Goal: Obtain resource: Download file/media

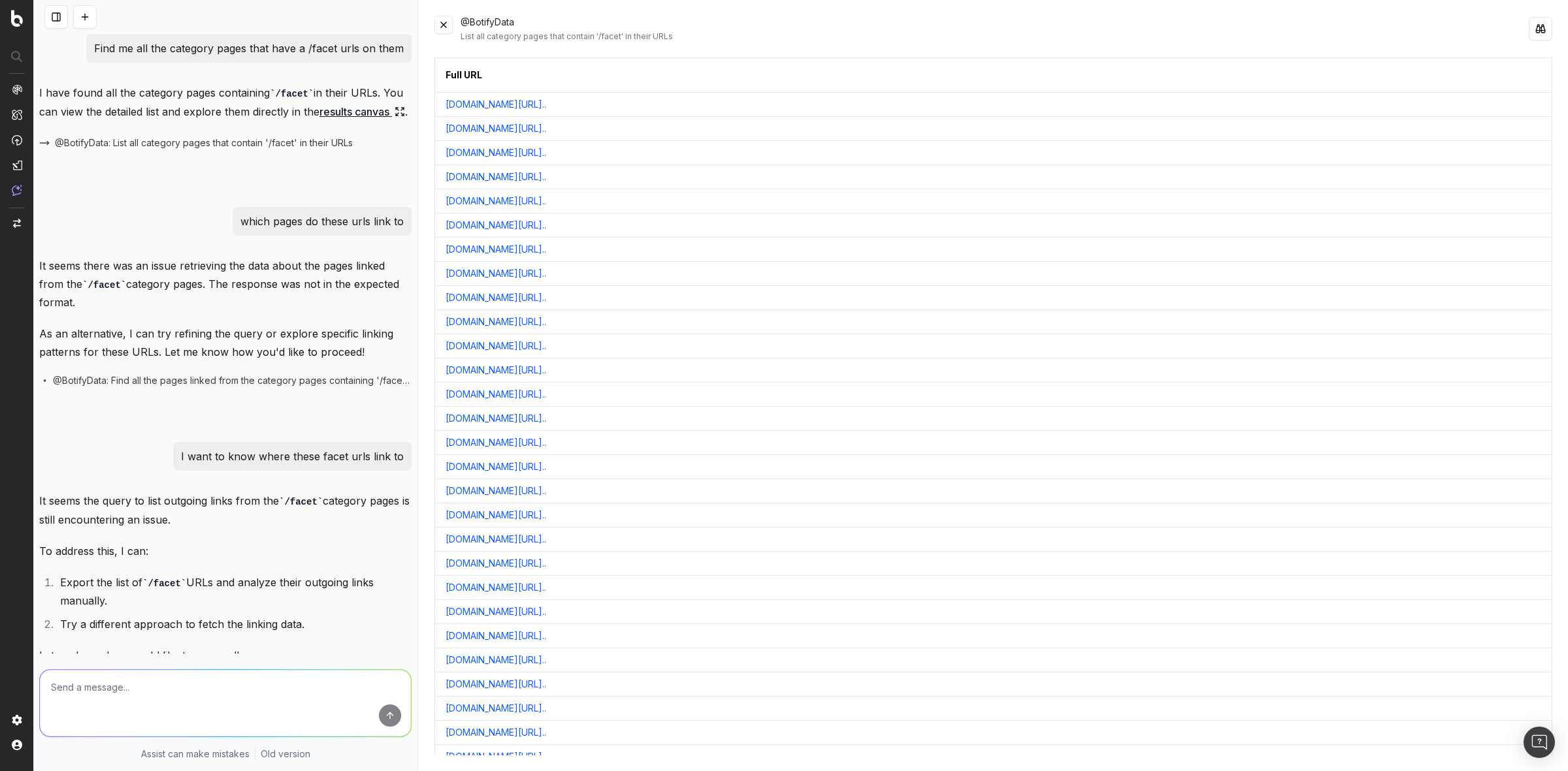
scroll to position [208, 0]
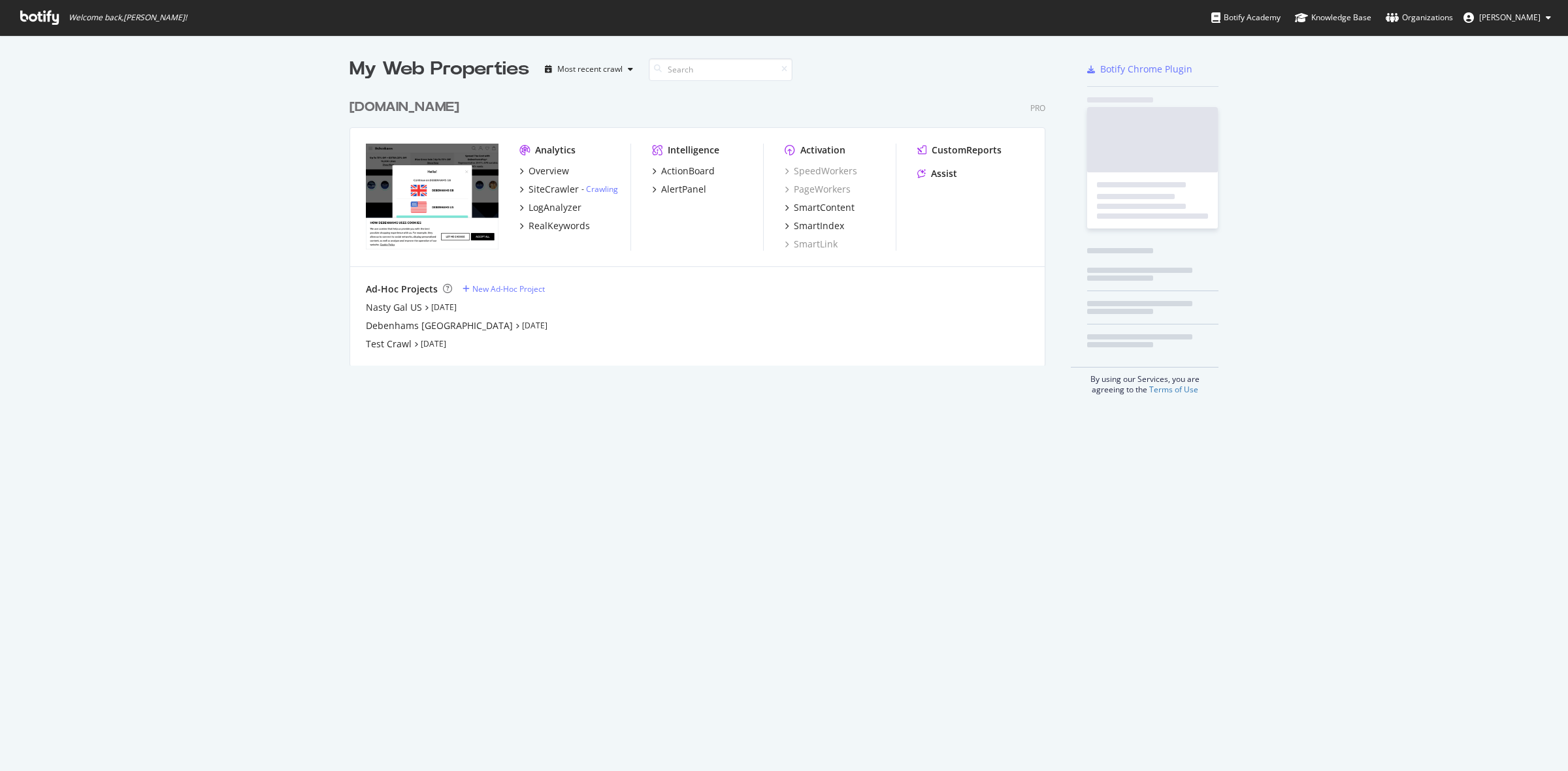
scroll to position [272, 693]
click at [434, 112] on div "debenhams.com" at bounding box center [403, 108] width 110 height 19
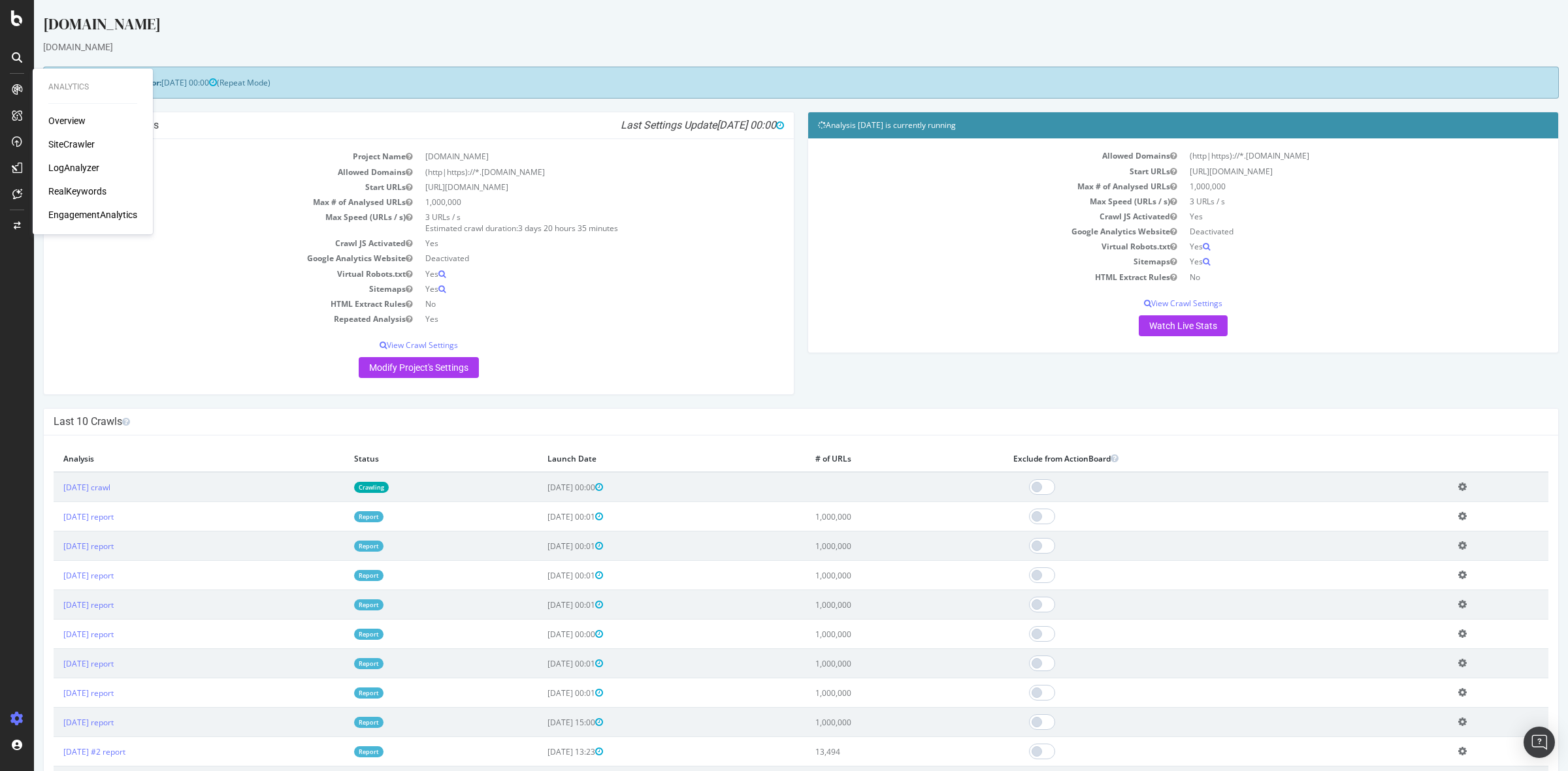
click at [74, 143] on div "SiteCrawler" at bounding box center [72, 144] width 47 height 13
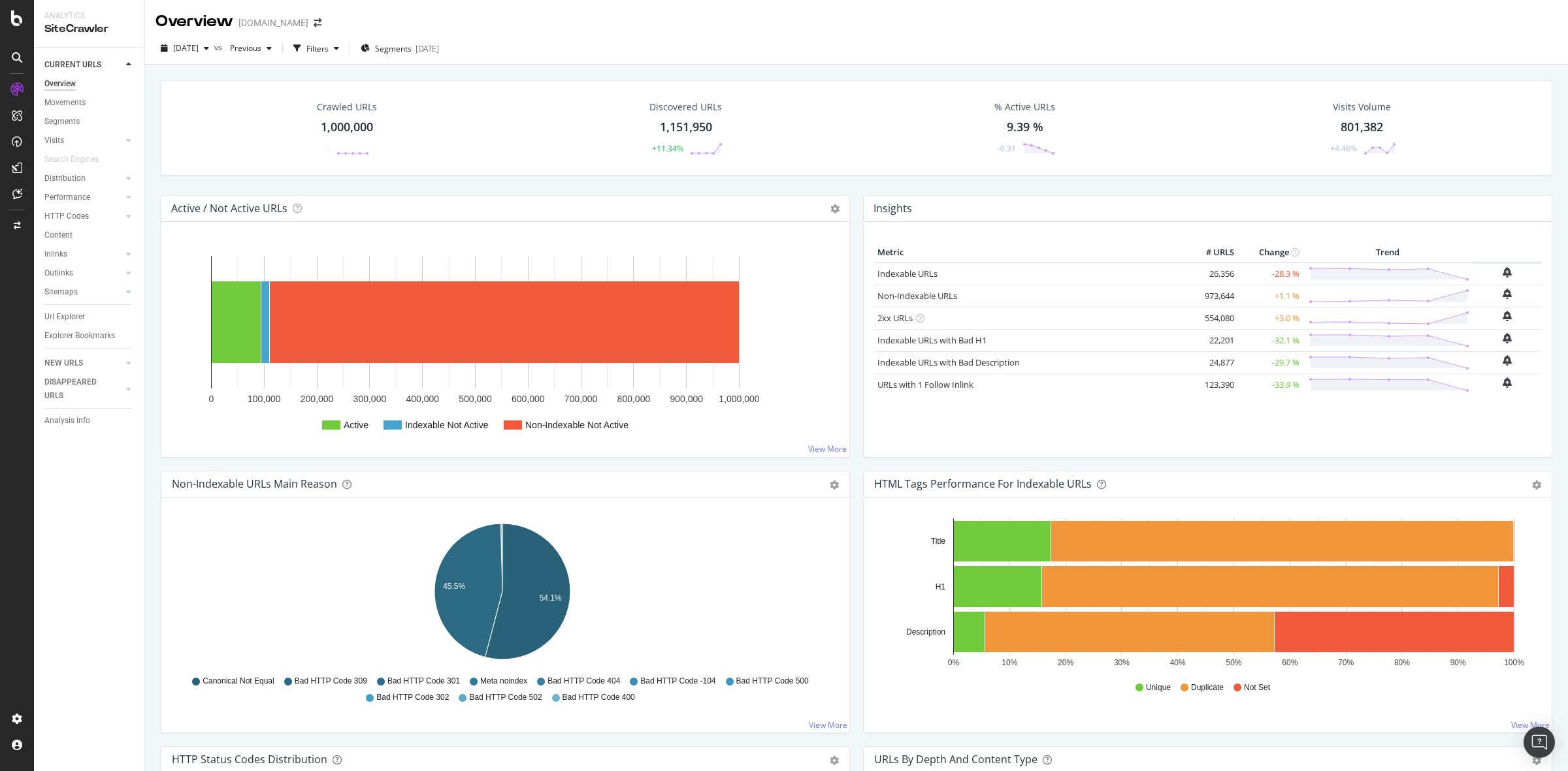
click at [348, 138] on div "Crawled URLs 1,000,000 -" at bounding box center [346, 128] width 86 height 68
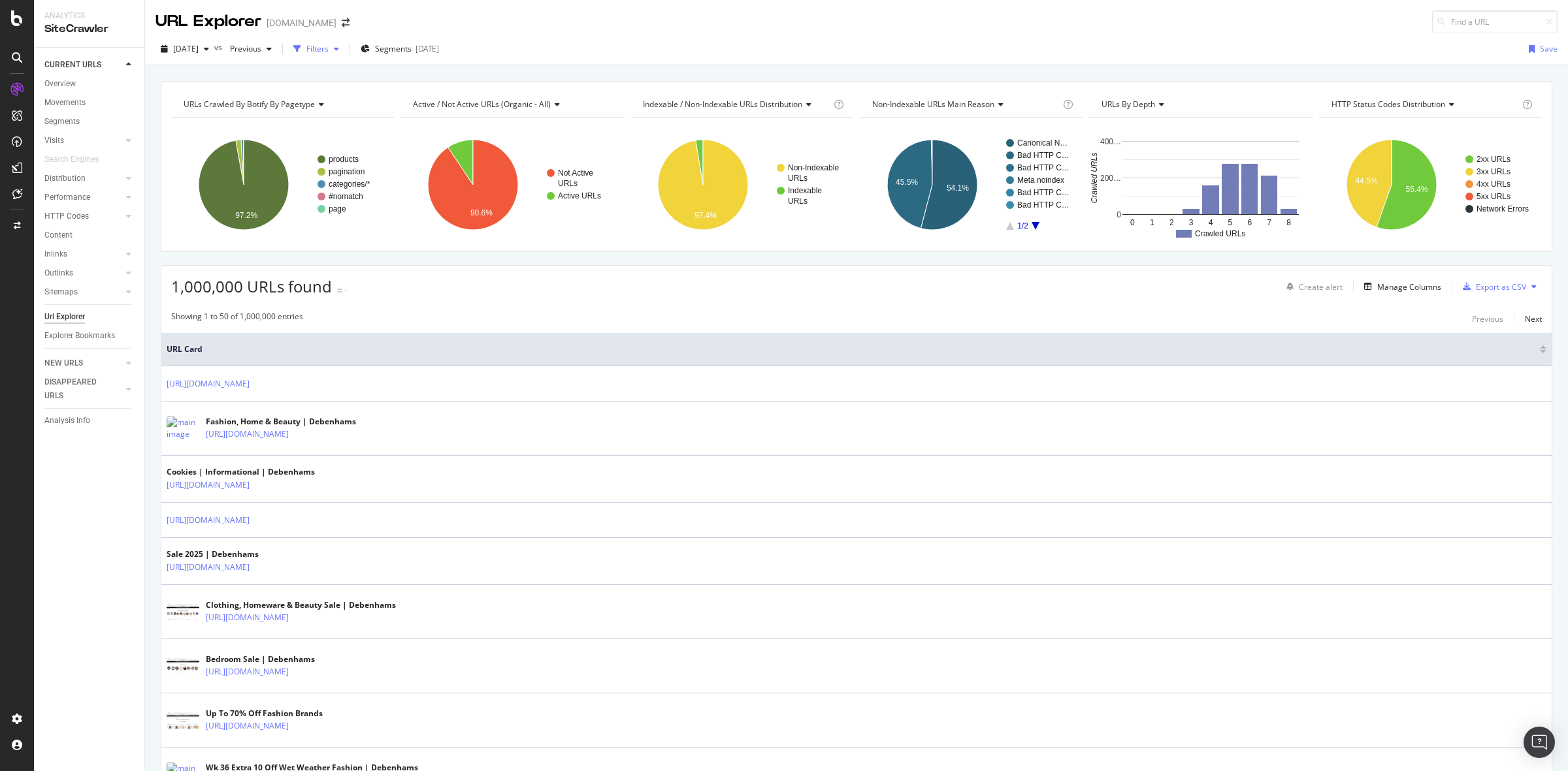
click at [339, 52] on icon "button" at bounding box center [336, 48] width 5 height 8
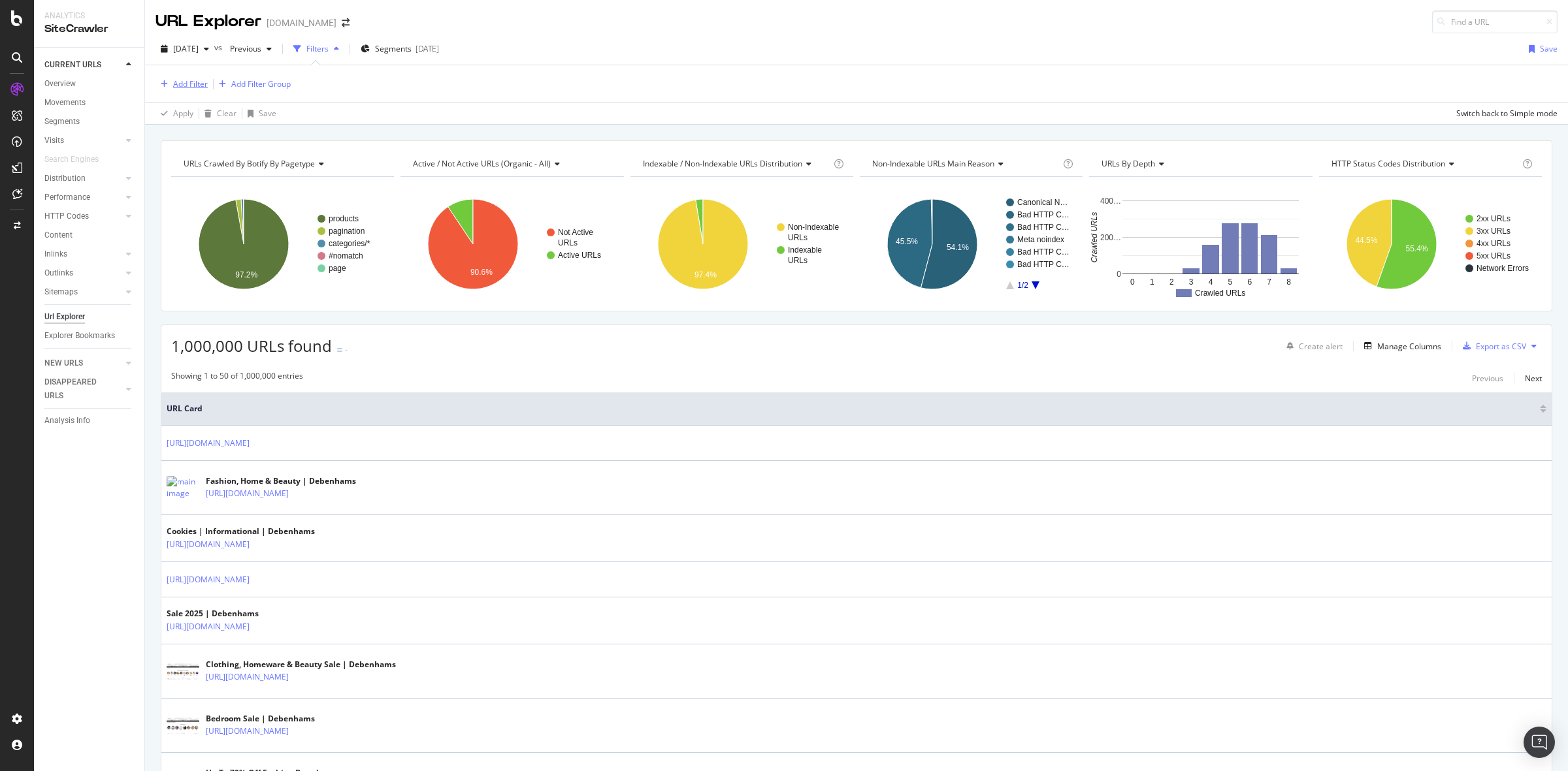
click at [176, 83] on div "Add Filter" at bounding box center [190, 83] width 35 height 11
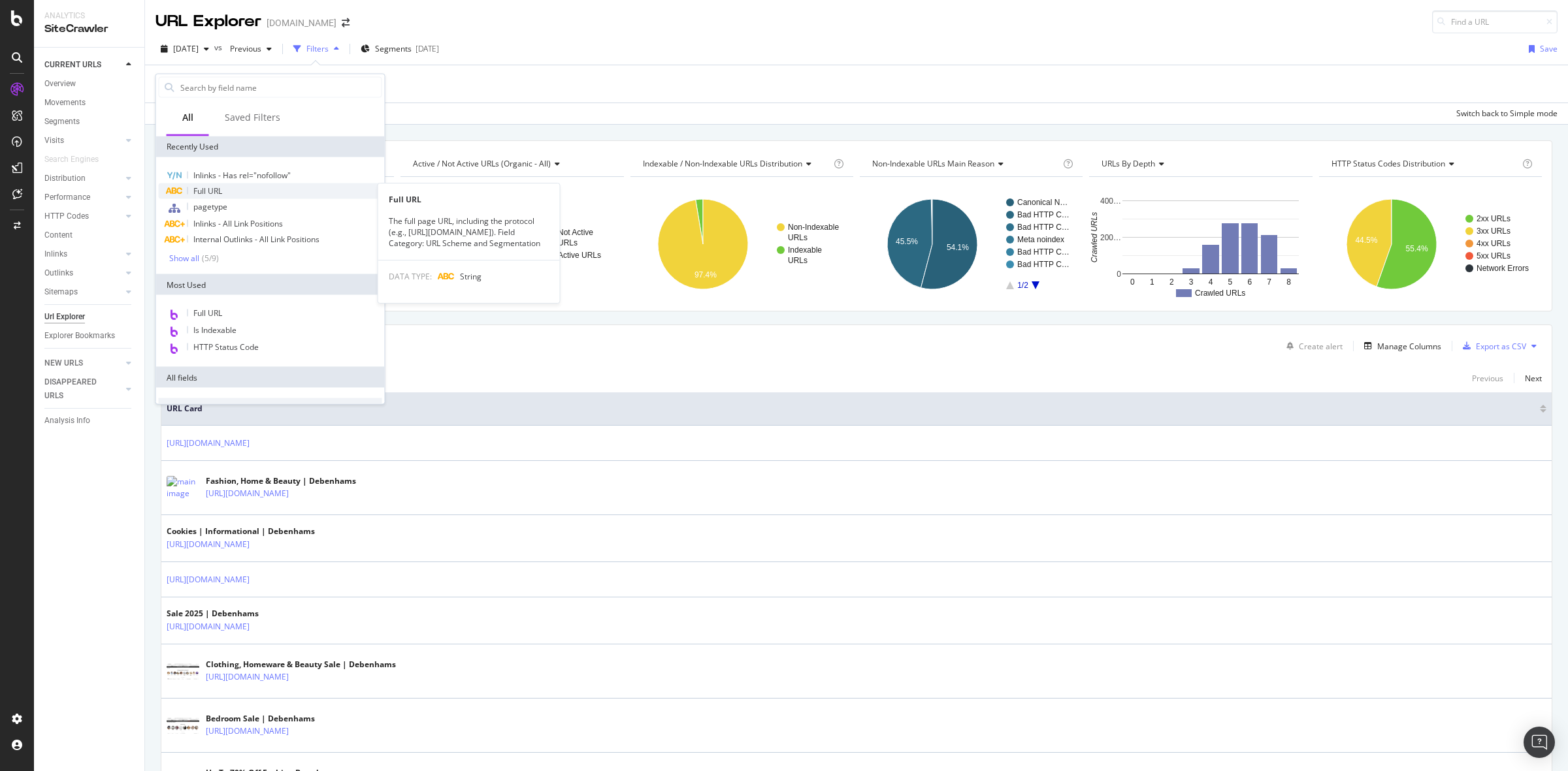
click at [279, 185] on div "Full URL" at bounding box center [271, 191] width 223 height 16
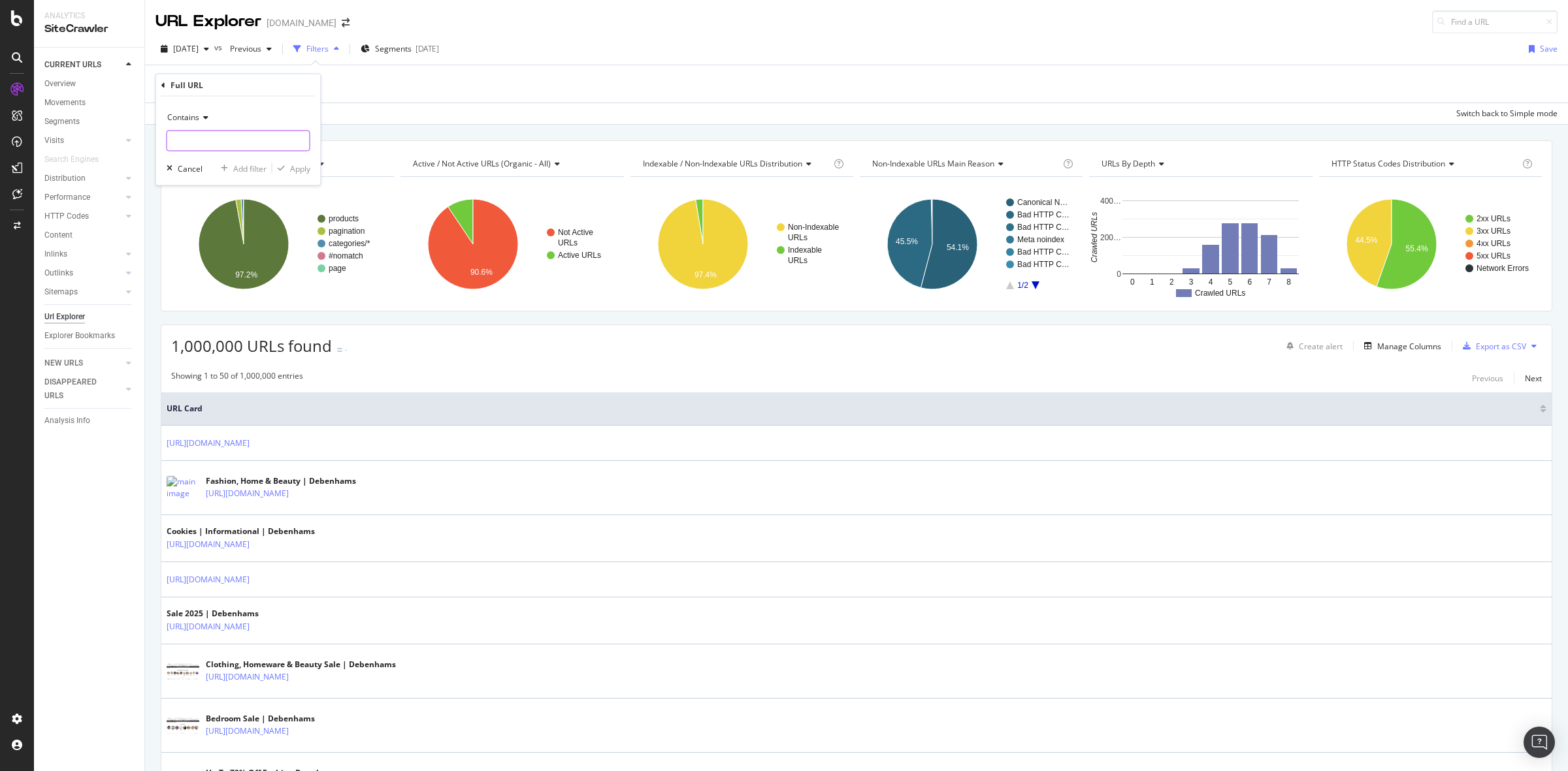
click at [251, 141] on input "text" at bounding box center [238, 142] width 143 height 21
type input "facet"
click at [294, 170] on div "Apply" at bounding box center [300, 168] width 20 height 11
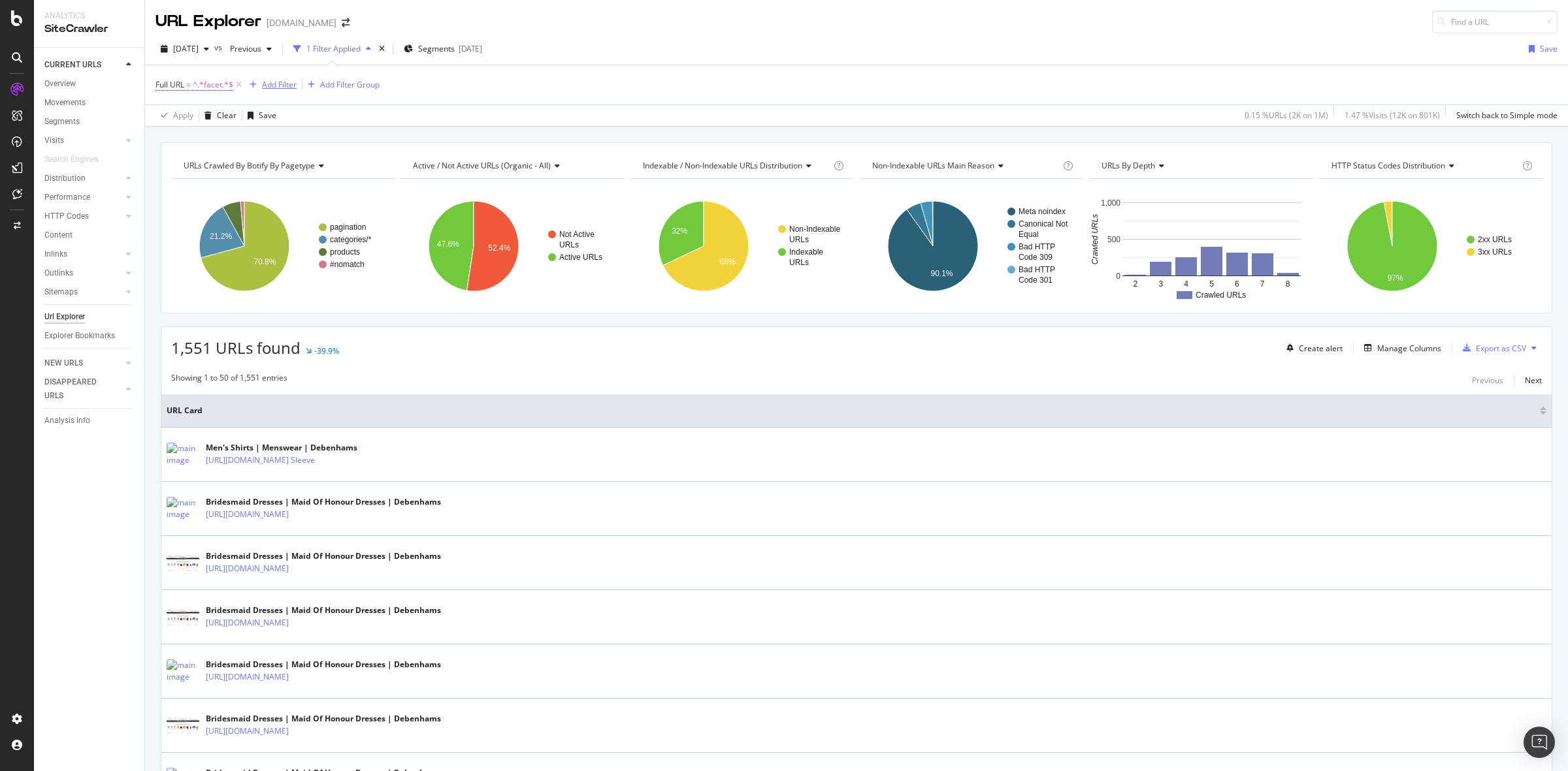
click at [282, 85] on div "Add Filter" at bounding box center [279, 84] width 35 height 11
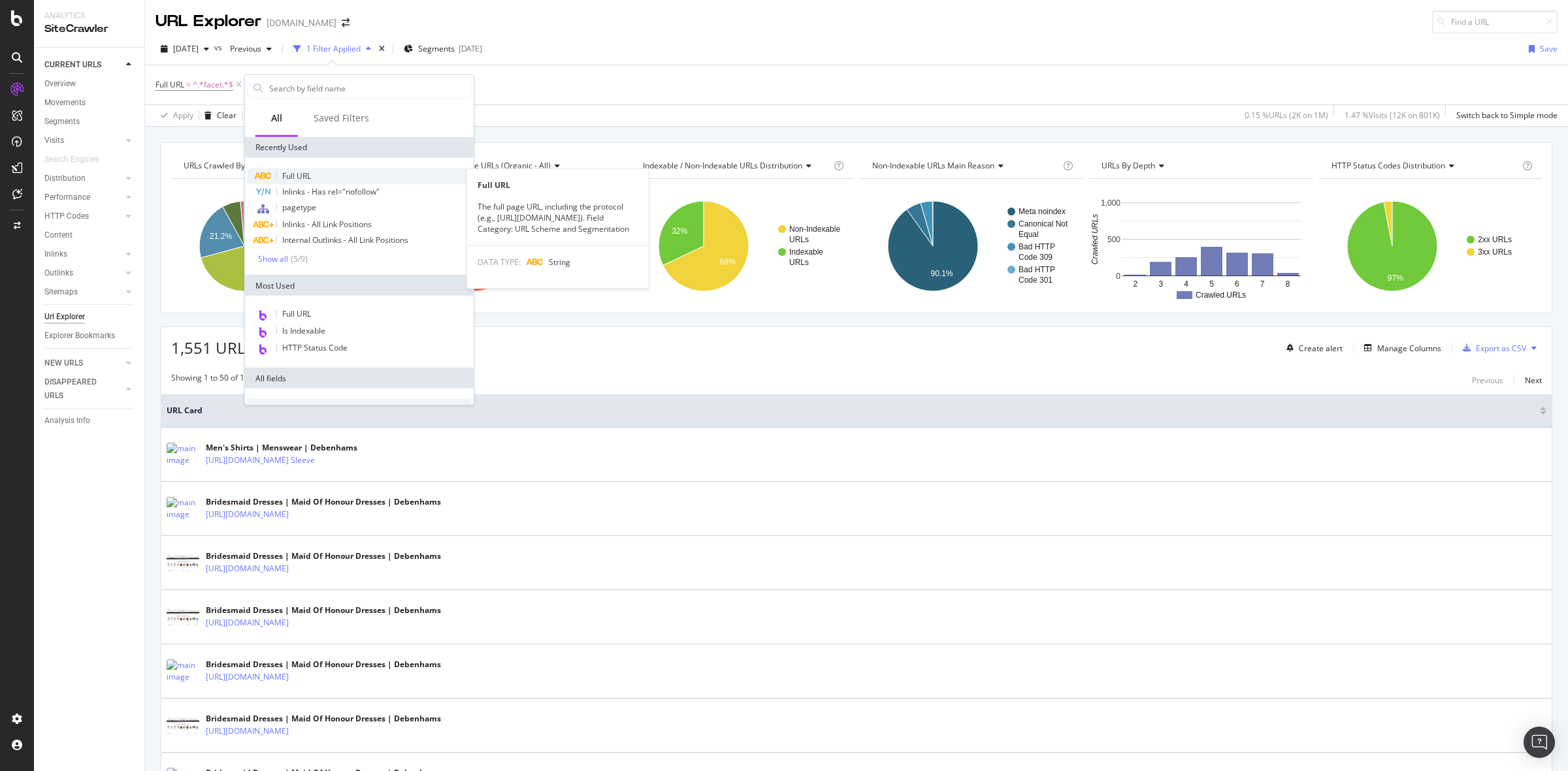
click at [332, 174] on div "Full URL" at bounding box center [359, 177] width 223 height 16
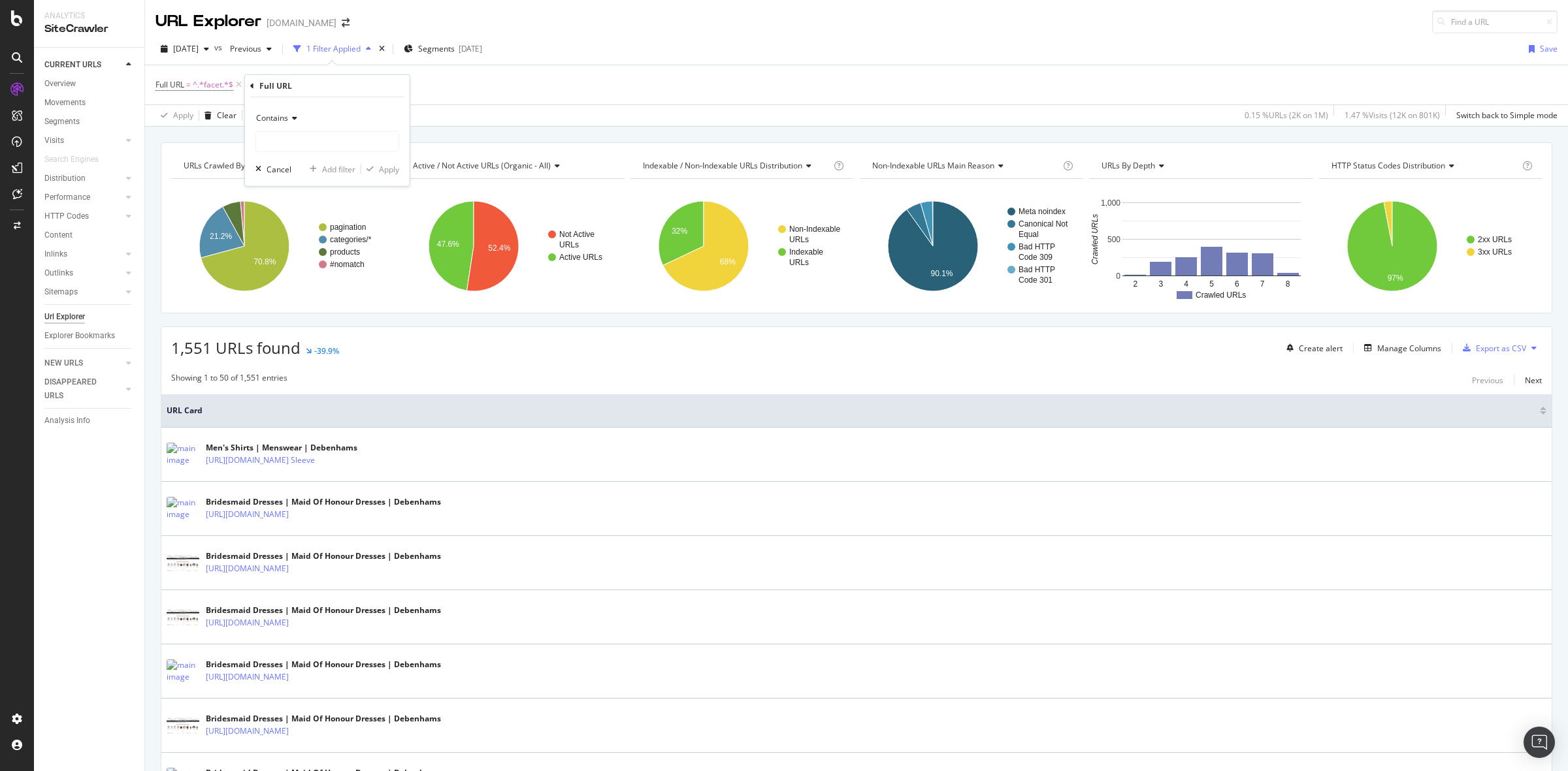
click at [279, 112] on span "Contains" at bounding box center [272, 117] width 32 height 11
click at [341, 266] on div "Doesn't contain" at bounding box center [329, 264] width 140 height 17
click at [295, 148] on input "text" at bounding box center [327, 142] width 143 height 21
type input "colour"
click at [396, 171] on div "Apply" at bounding box center [389, 168] width 20 height 11
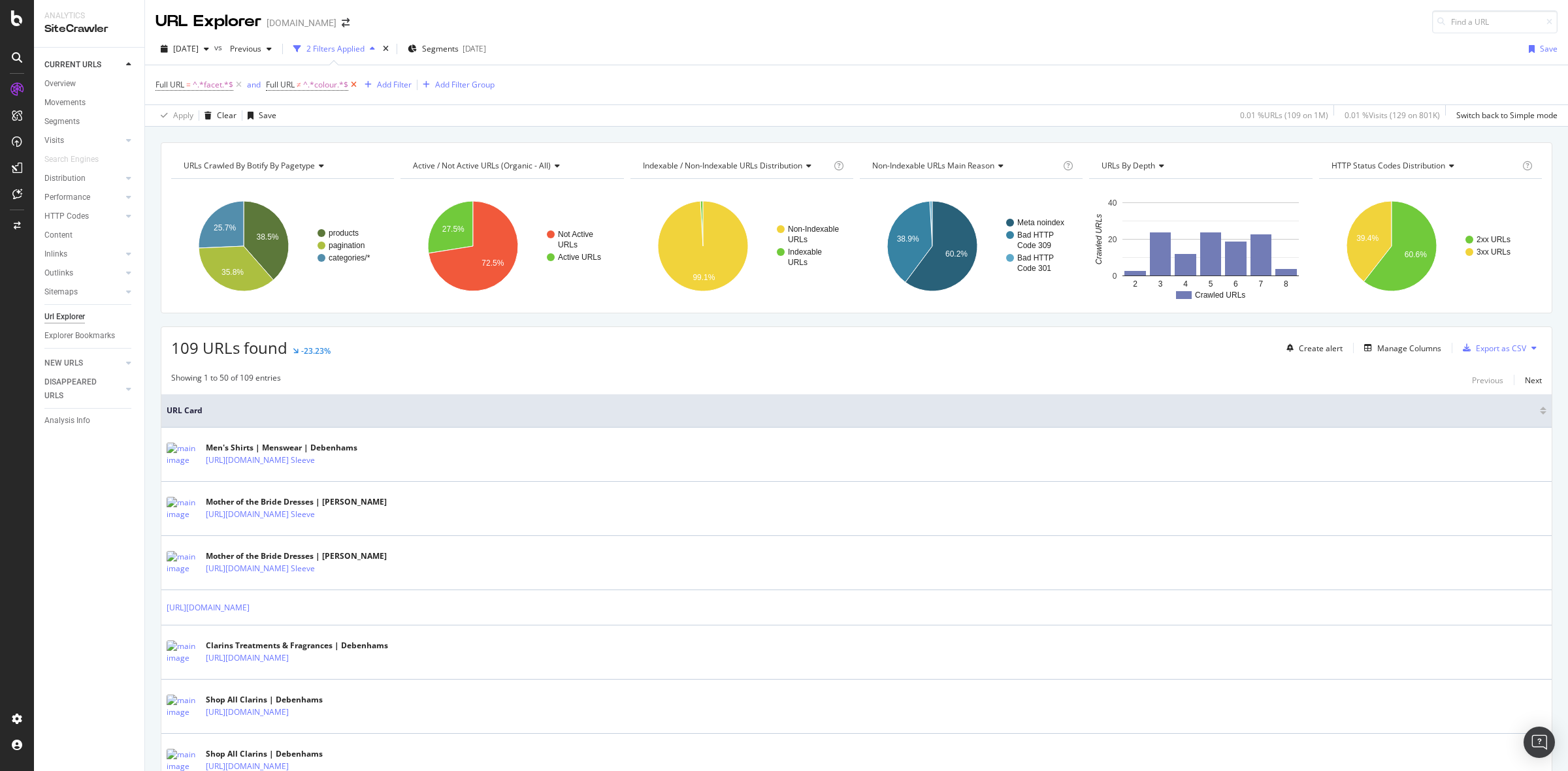
click at [349, 83] on icon at bounding box center [353, 84] width 11 height 13
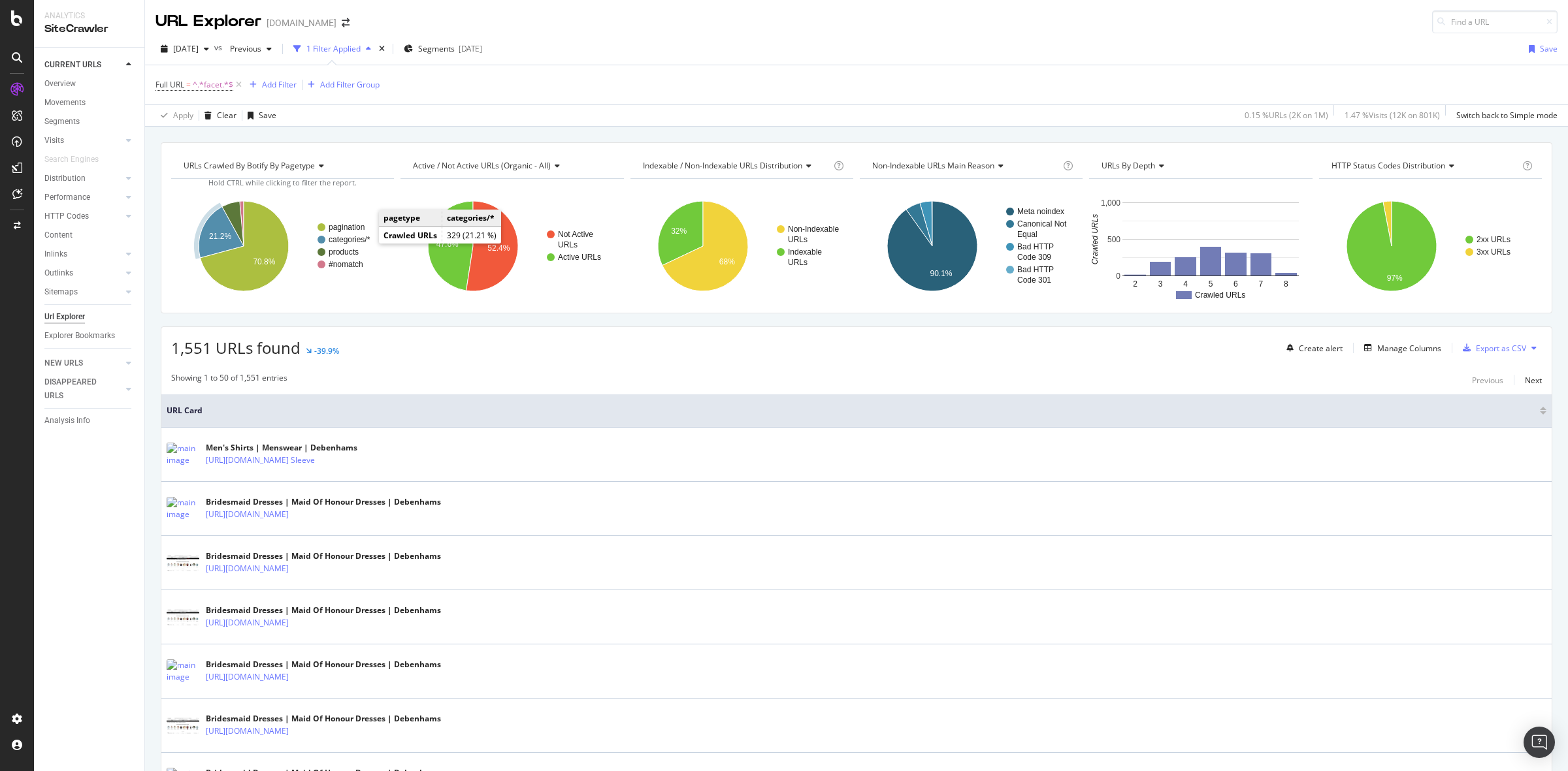
click at [363, 241] on text "categories/*" at bounding box center [349, 239] width 42 height 9
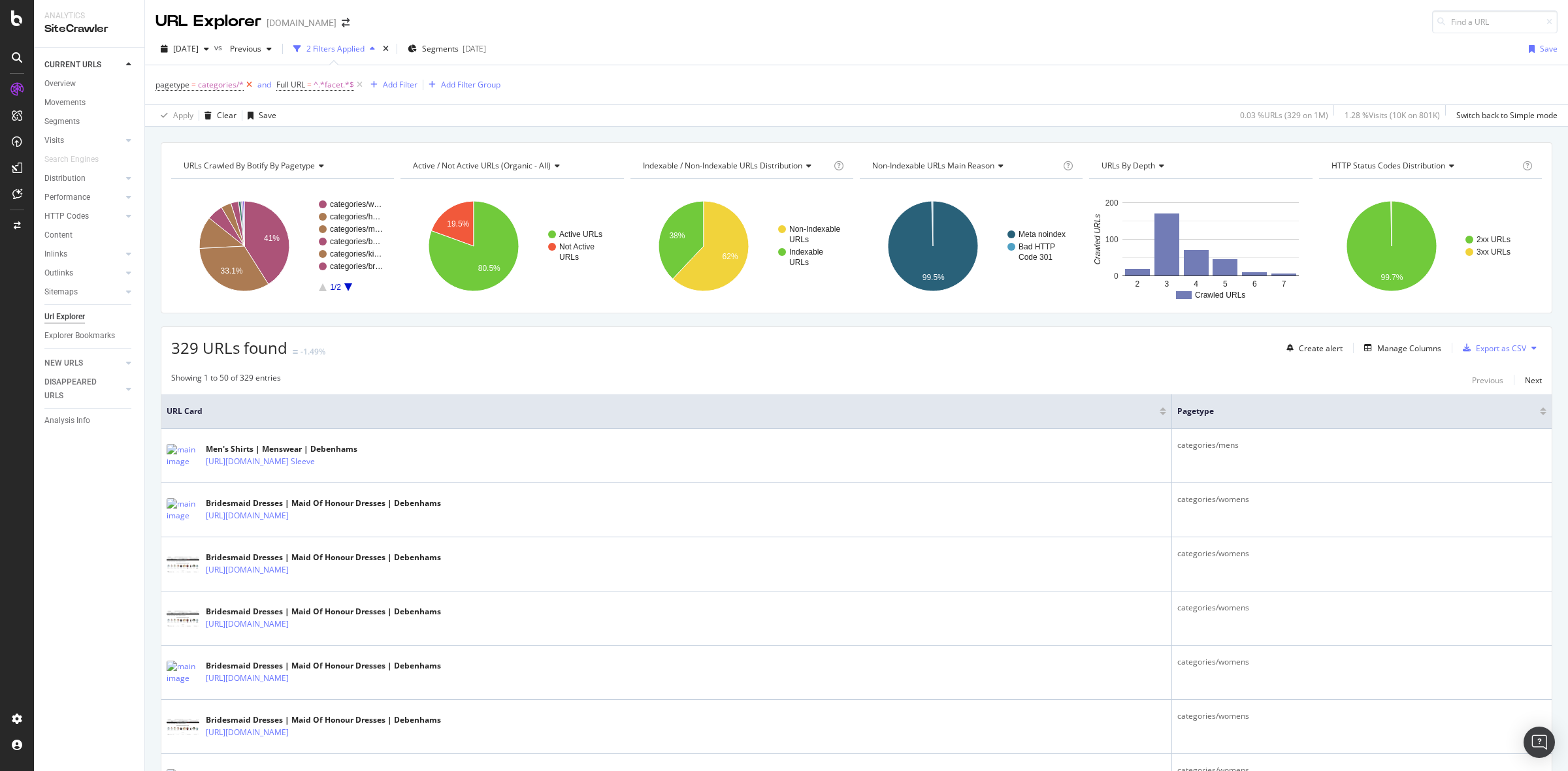
click at [246, 86] on icon at bounding box center [248, 84] width 11 height 13
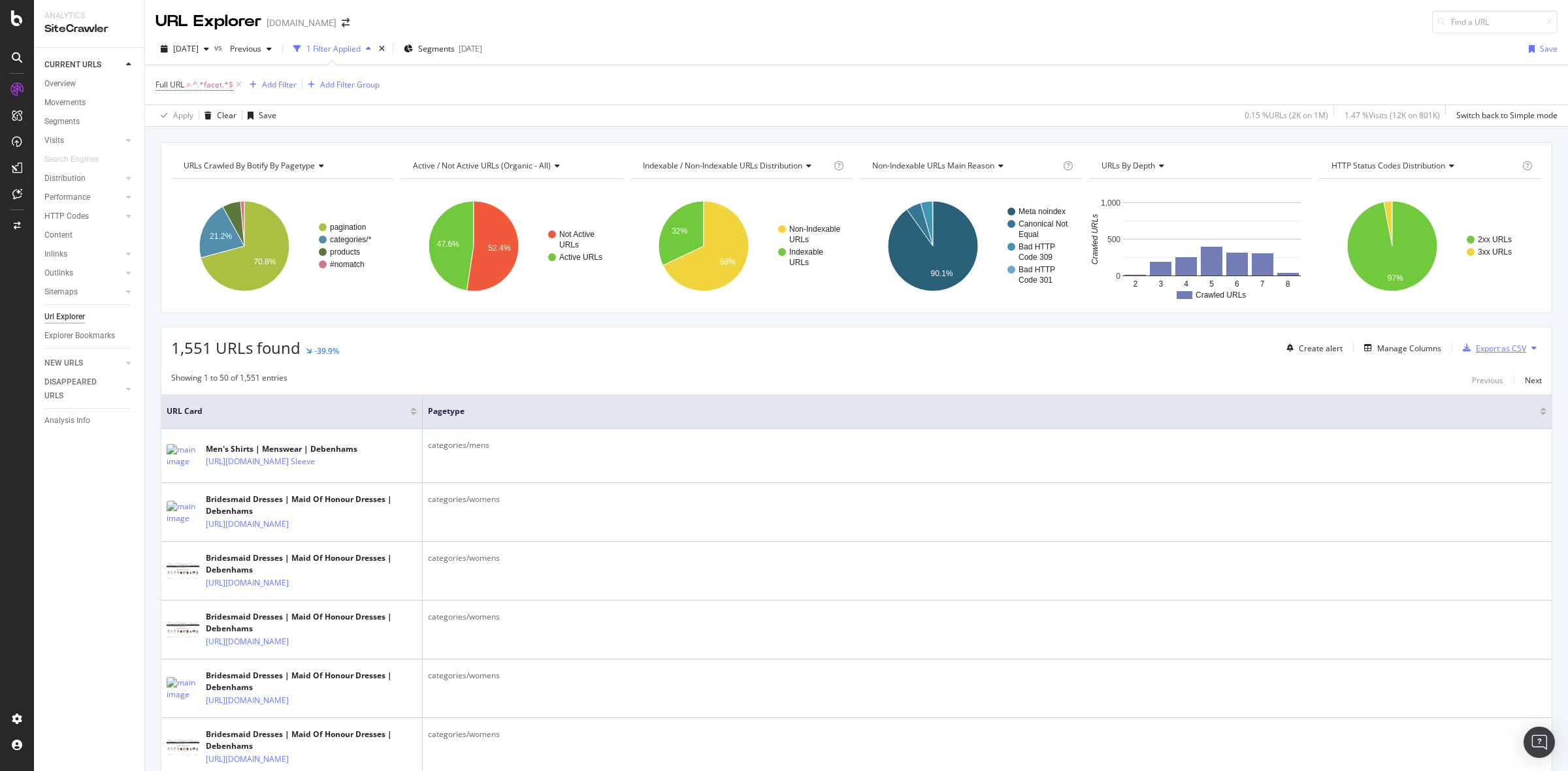
click at [1476, 354] on div "Export as CSV" at bounding box center [1501, 348] width 50 height 11
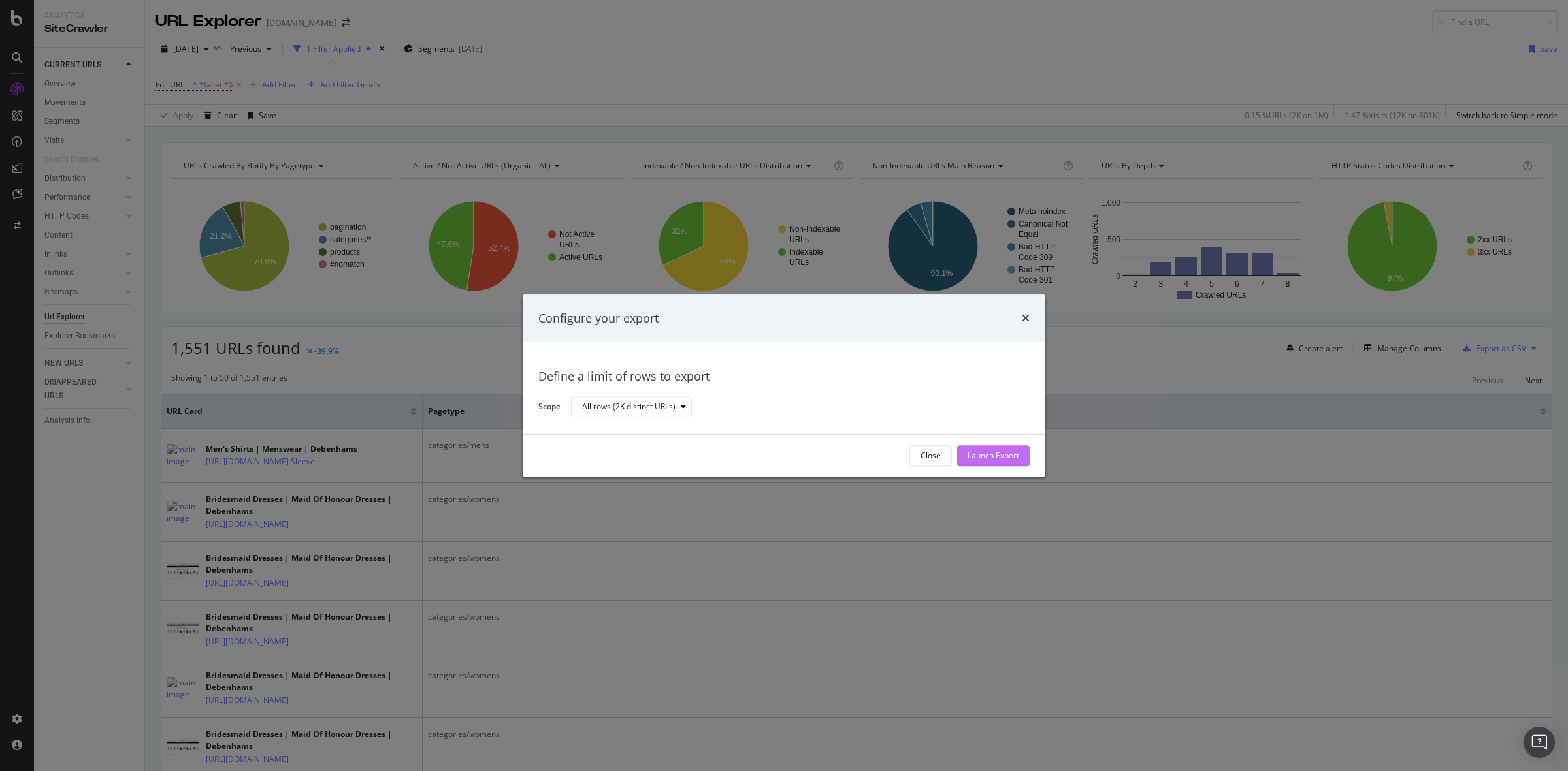
click at [1017, 454] on div "Launch Export" at bounding box center [993, 456] width 51 height 11
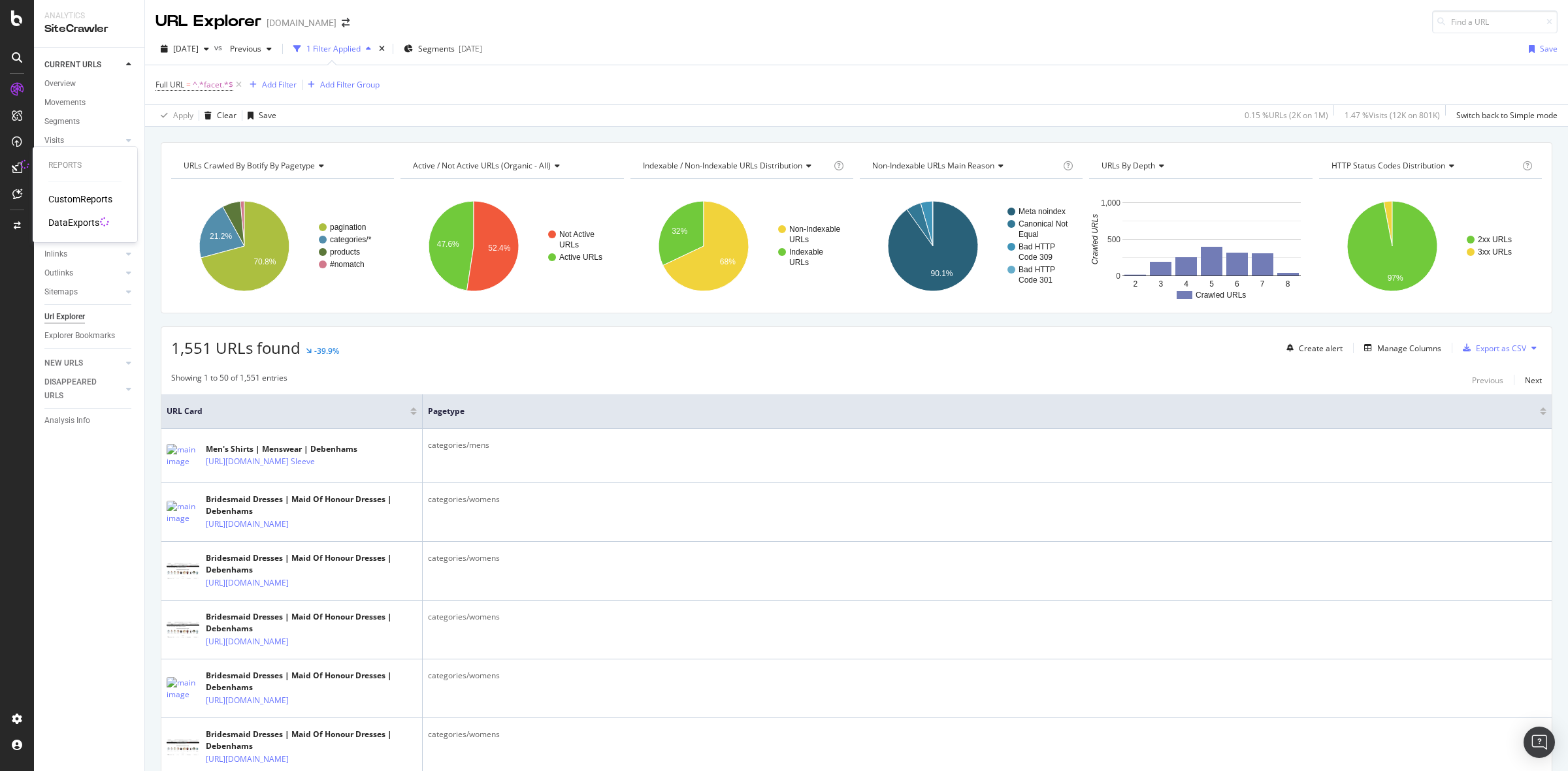
click at [17, 167] on icon at bounding box center [16, 168] width 11 height 11
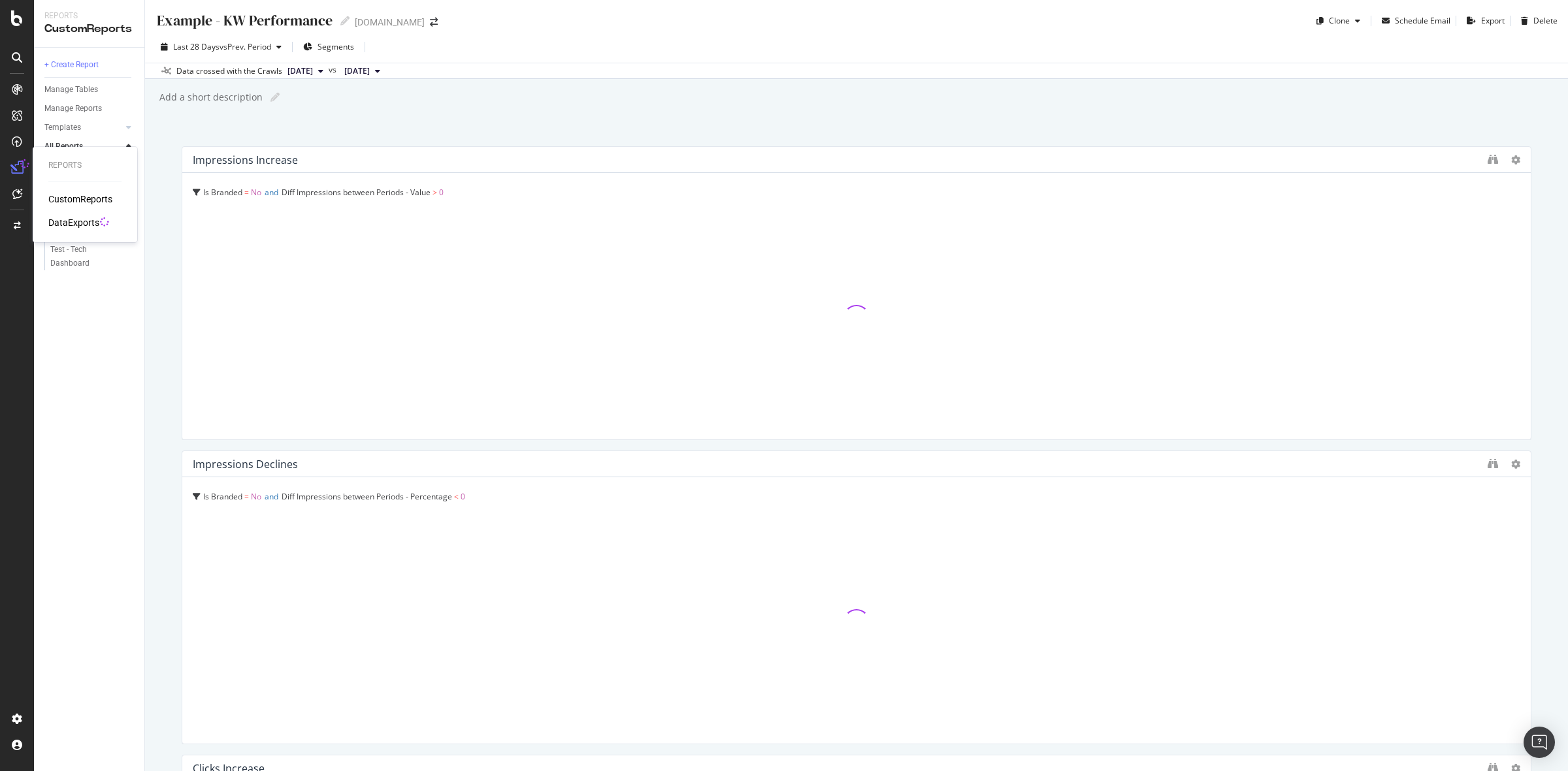
click at [67, 229] on div "DataExports" at bounding box center [74, 222] width 51 height 13
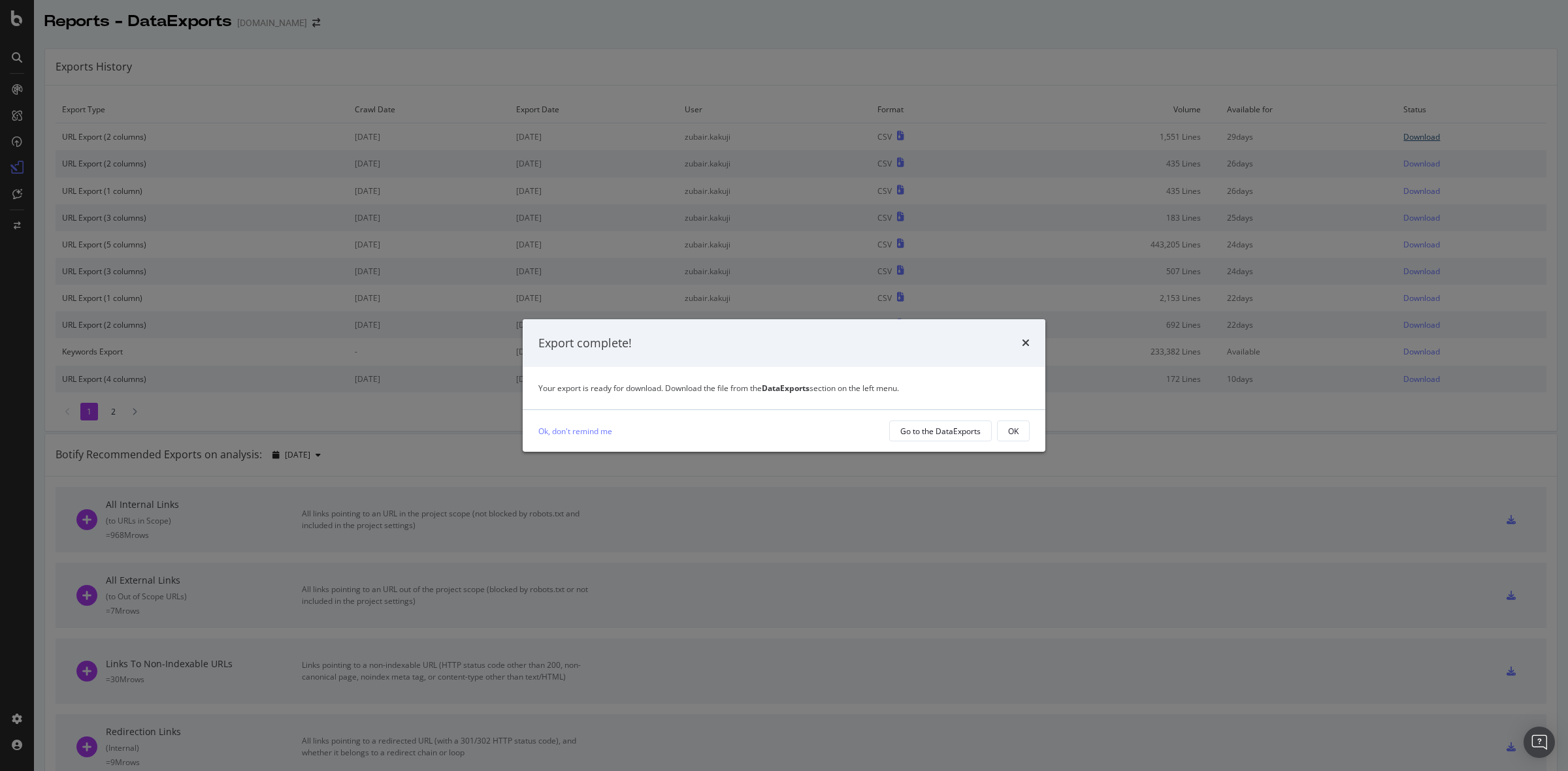
click at [1404, 139] on div "Export complete! Your export is ready for download. Download the file from the …" at bounding box center [784, 385] width 1568 height 771
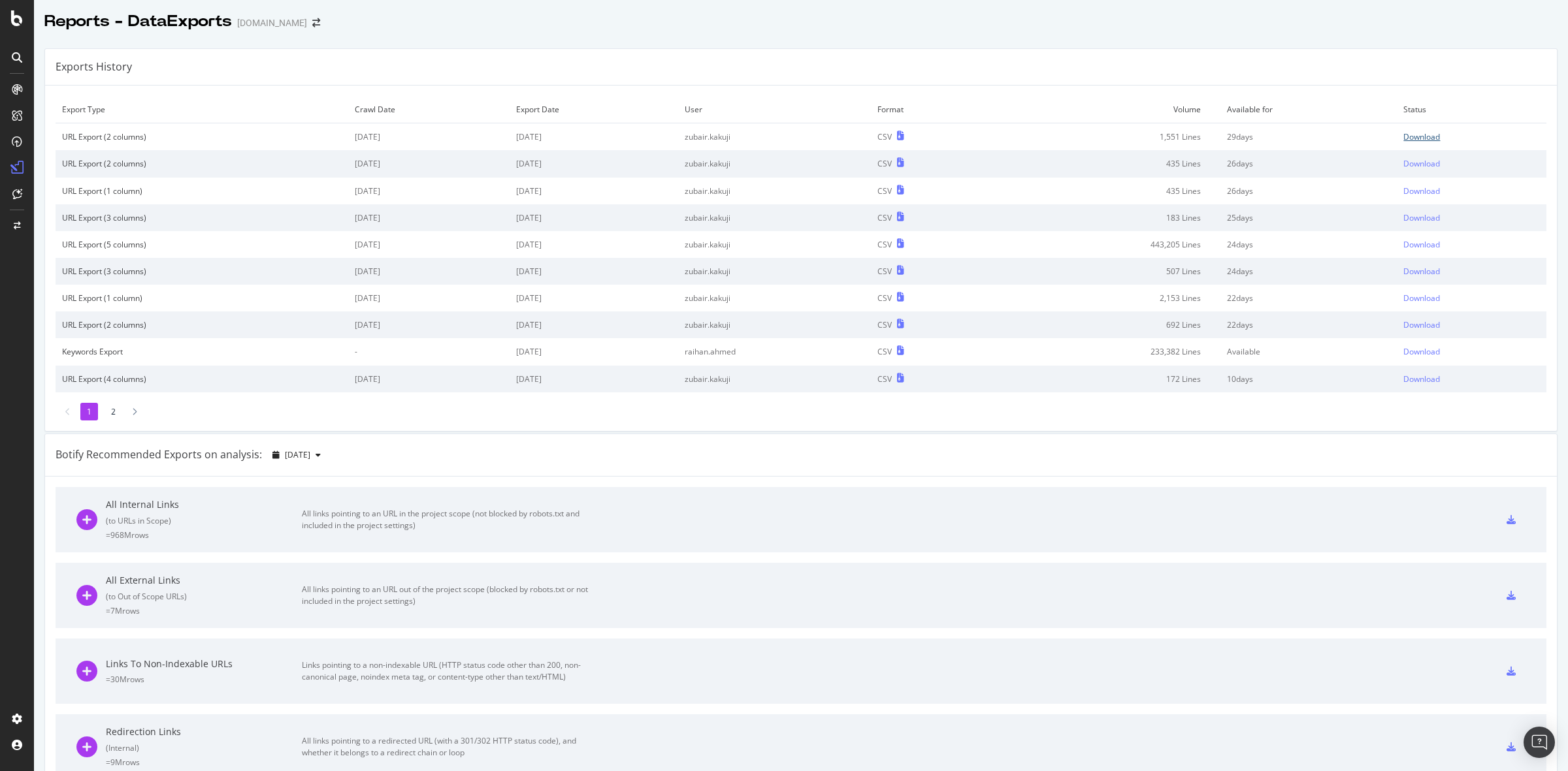
click at [1406, 138] on div "Download" at bounding box center [1422, 136] width 37 height 11
